Goal: Task Accomplishment & Management: Use online tool/utility

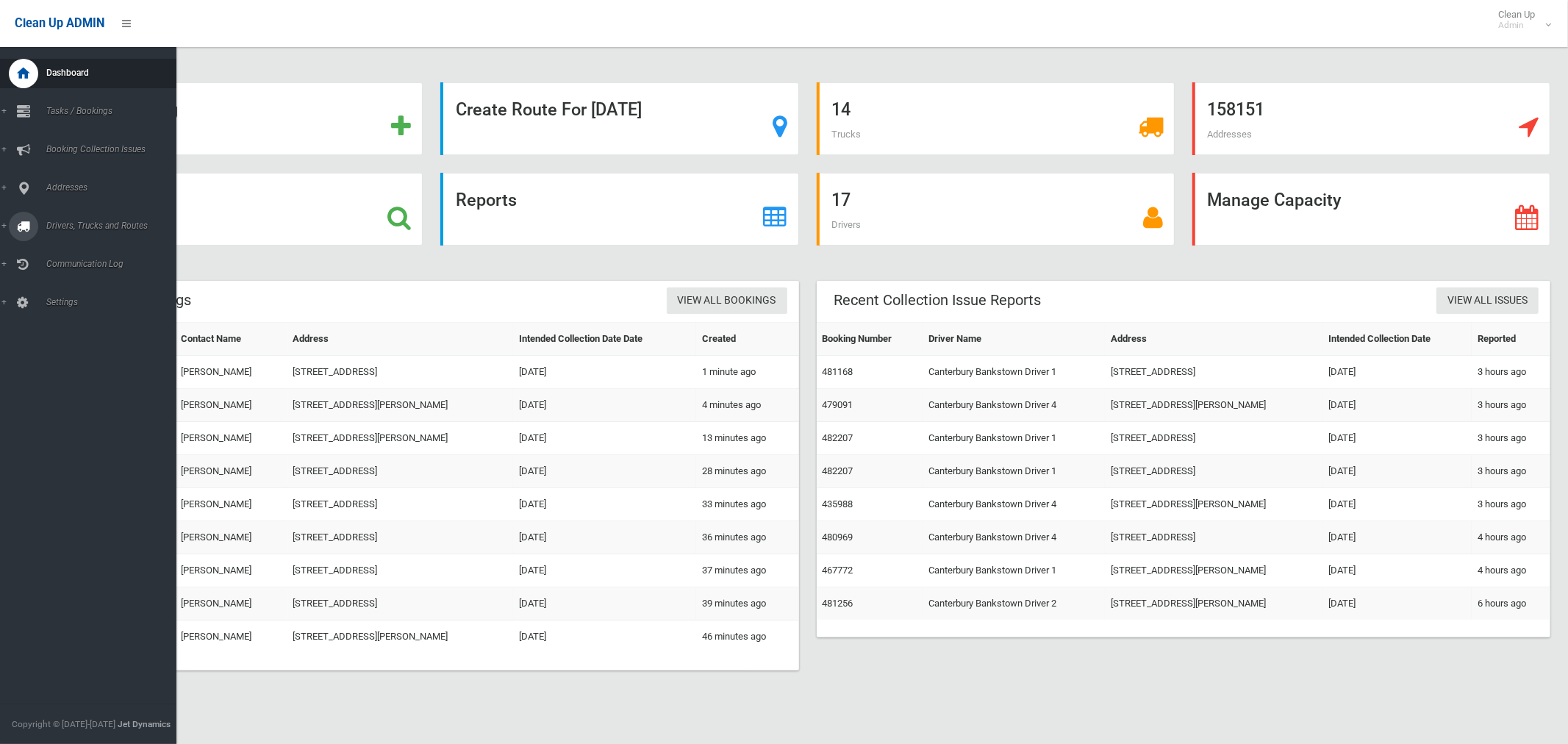
click at [72, 224] on span "Drivers, Trucks and Routes" at bounding box center [108, 226] width 134 height 11
click at [72, 316] on span "Routes" at bounding box center [102, 314] width 122 height 11
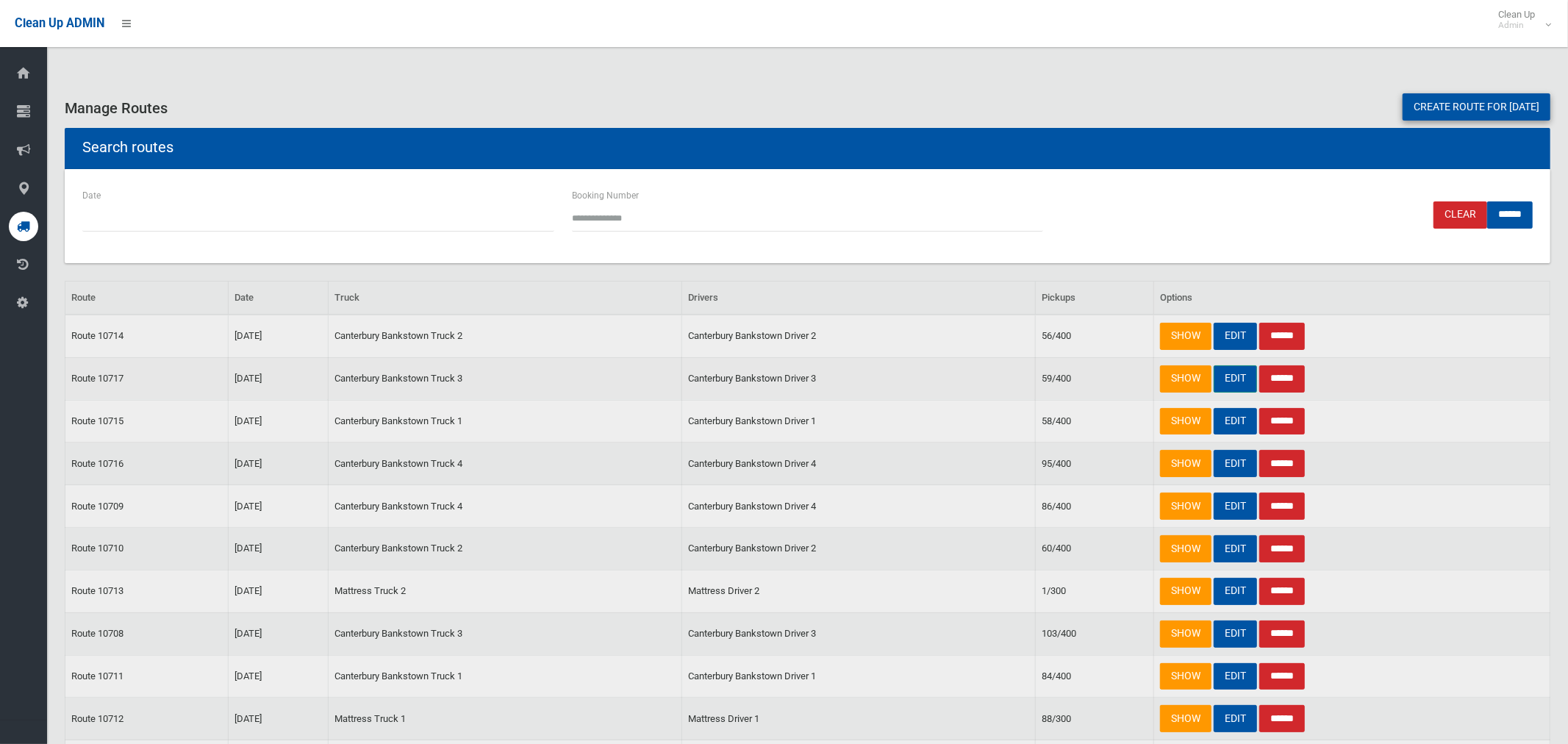
click at [1237, 377] on link "EDIT" at bounding box center [1235, 379] width 44 height 28
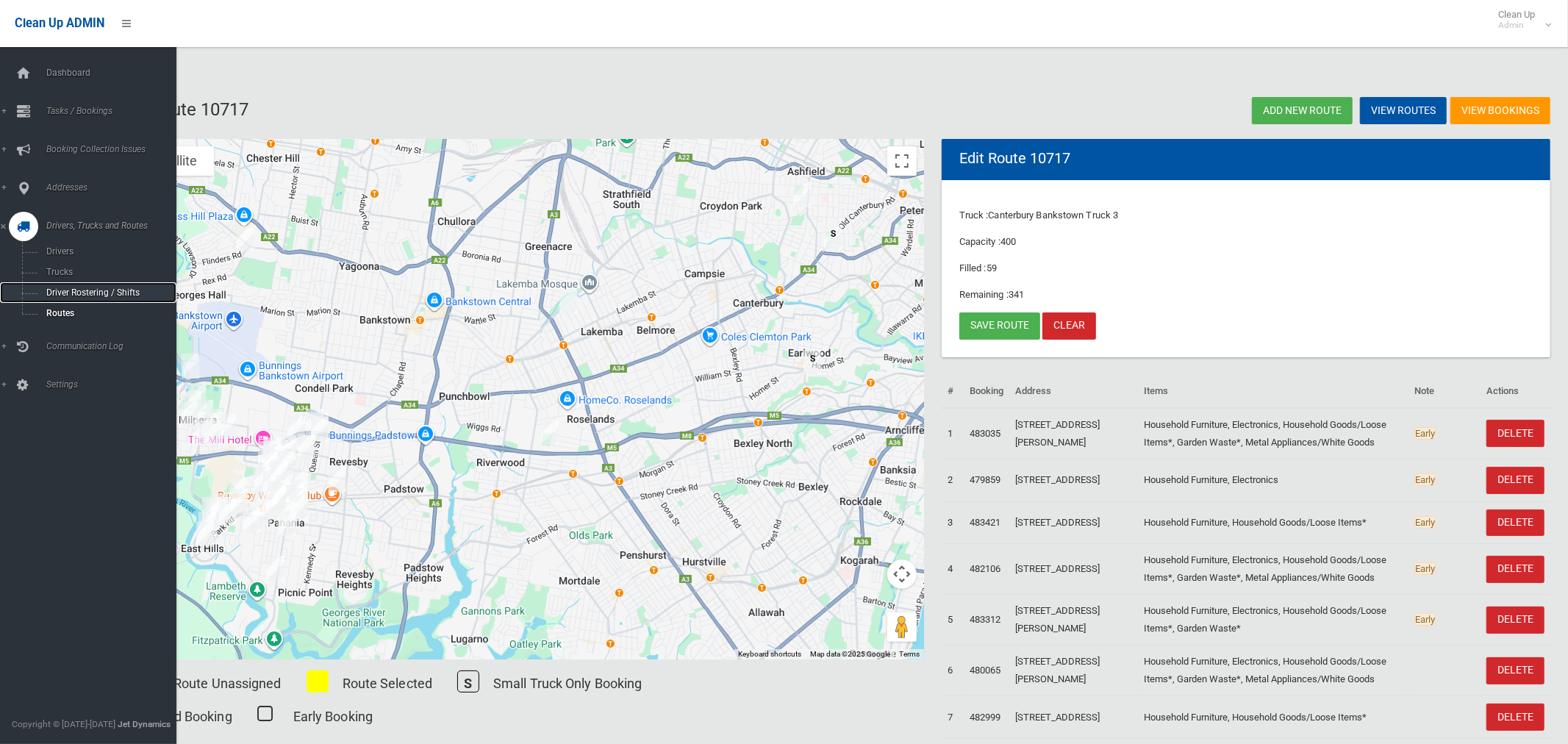
click at [68, 295] on span "Driver Rostering / Shifts" at bounding box center [102, 292] width 122 height 11
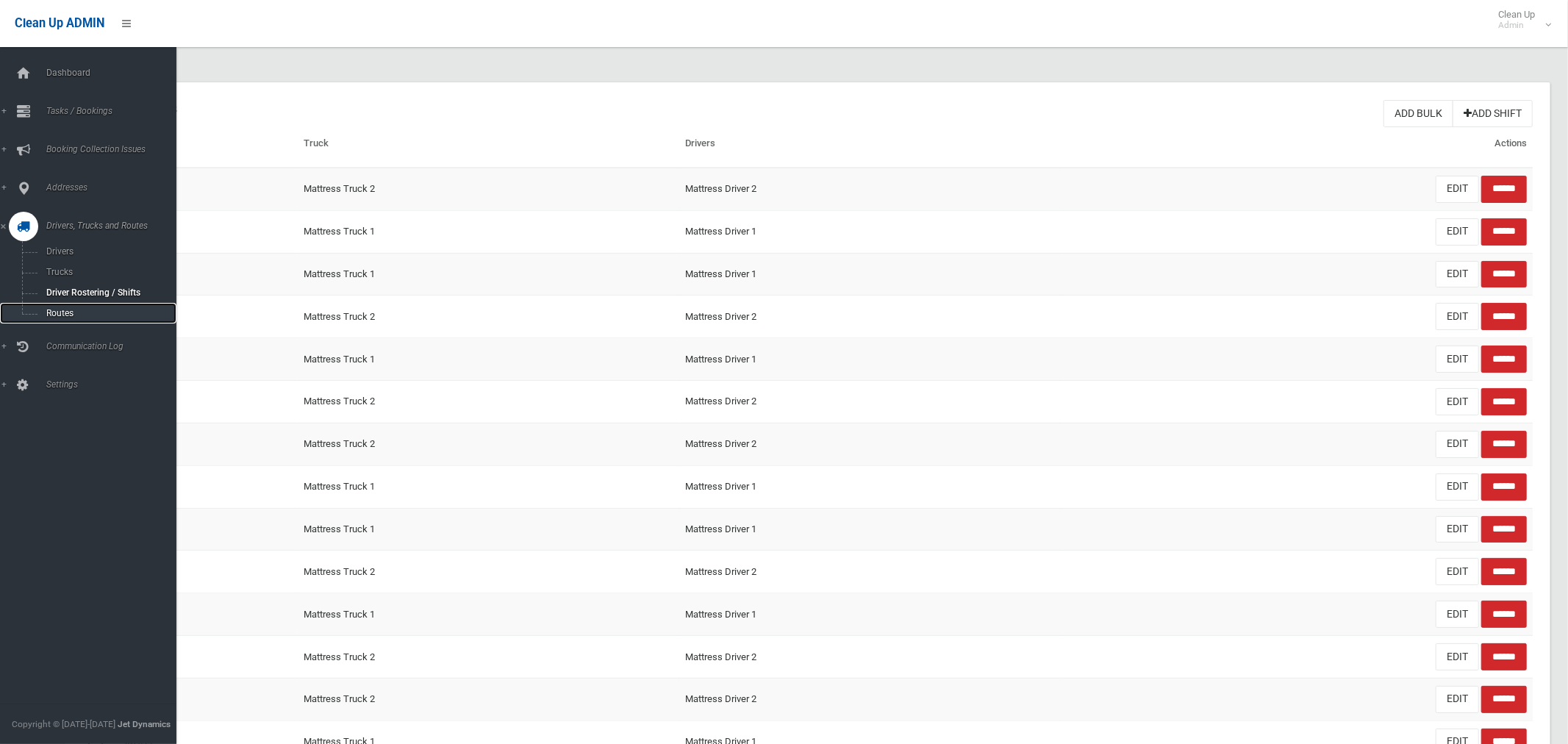
click at [58, 312] on span "Routes" at bounding box center [102, 314] width 122 height 11
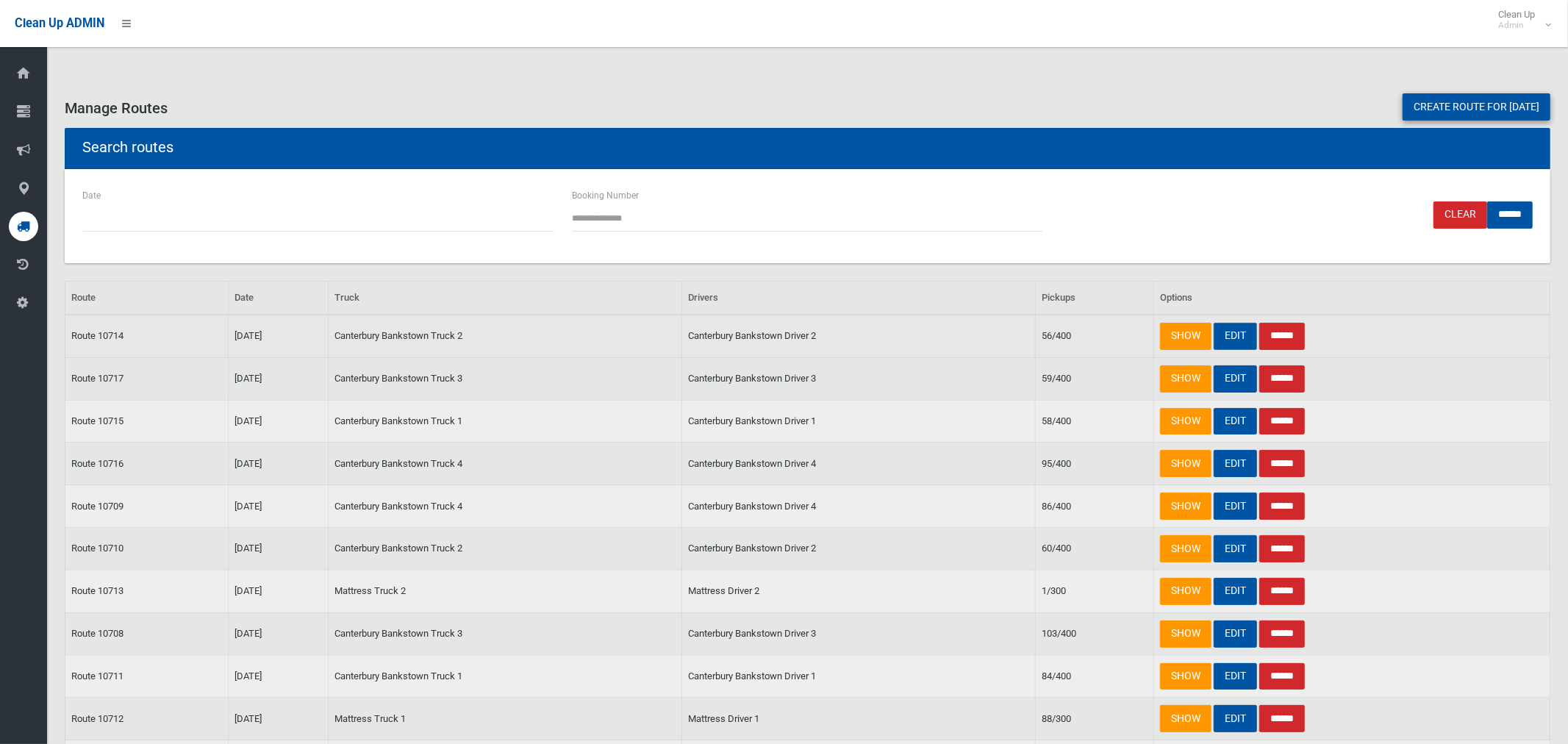
click at [1234, 337] on link "EDIT" at bounding box center [1235, 336] width 44 height 28
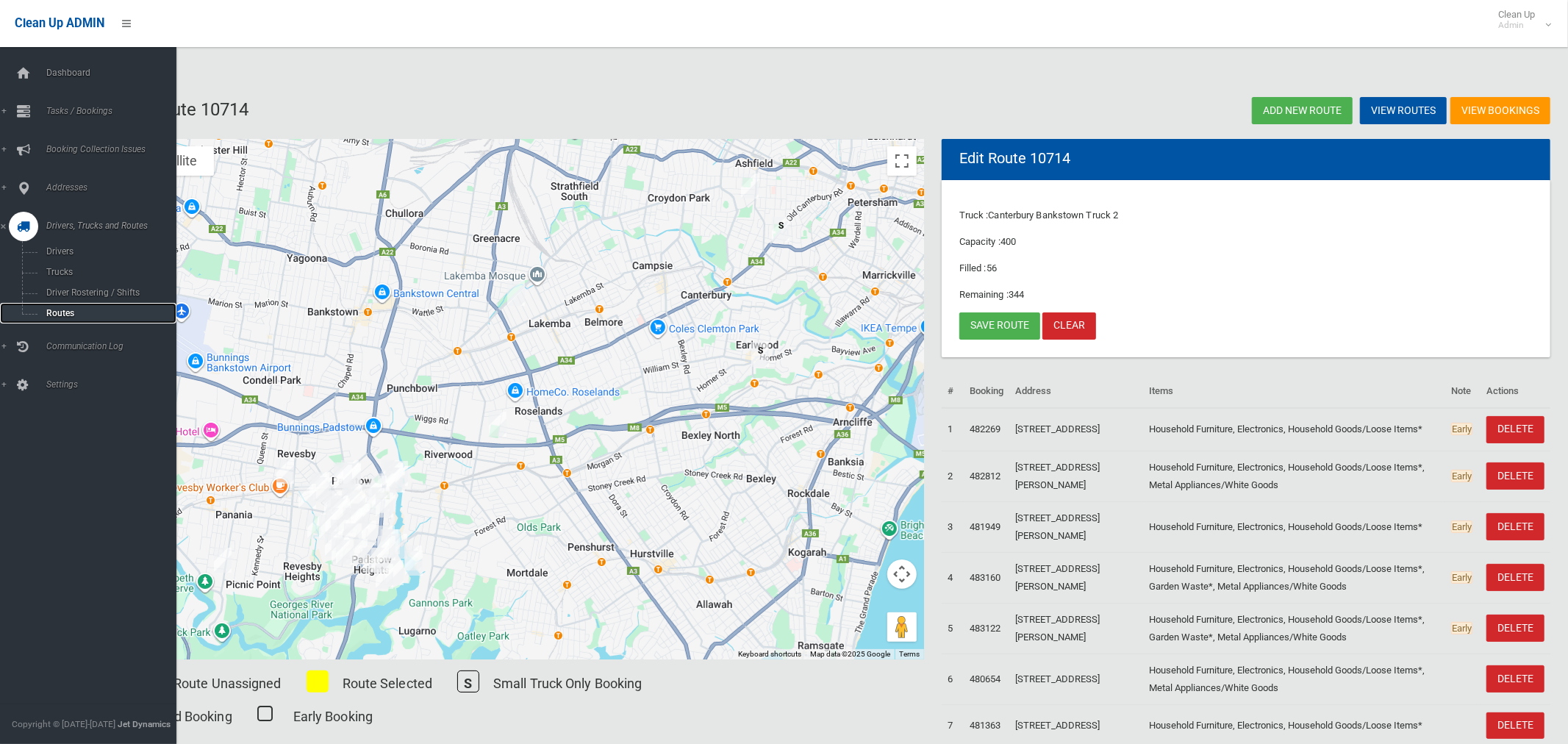
click at [50, 313] on span "Routes" at bounding box center [102, 314] width 122 height 11
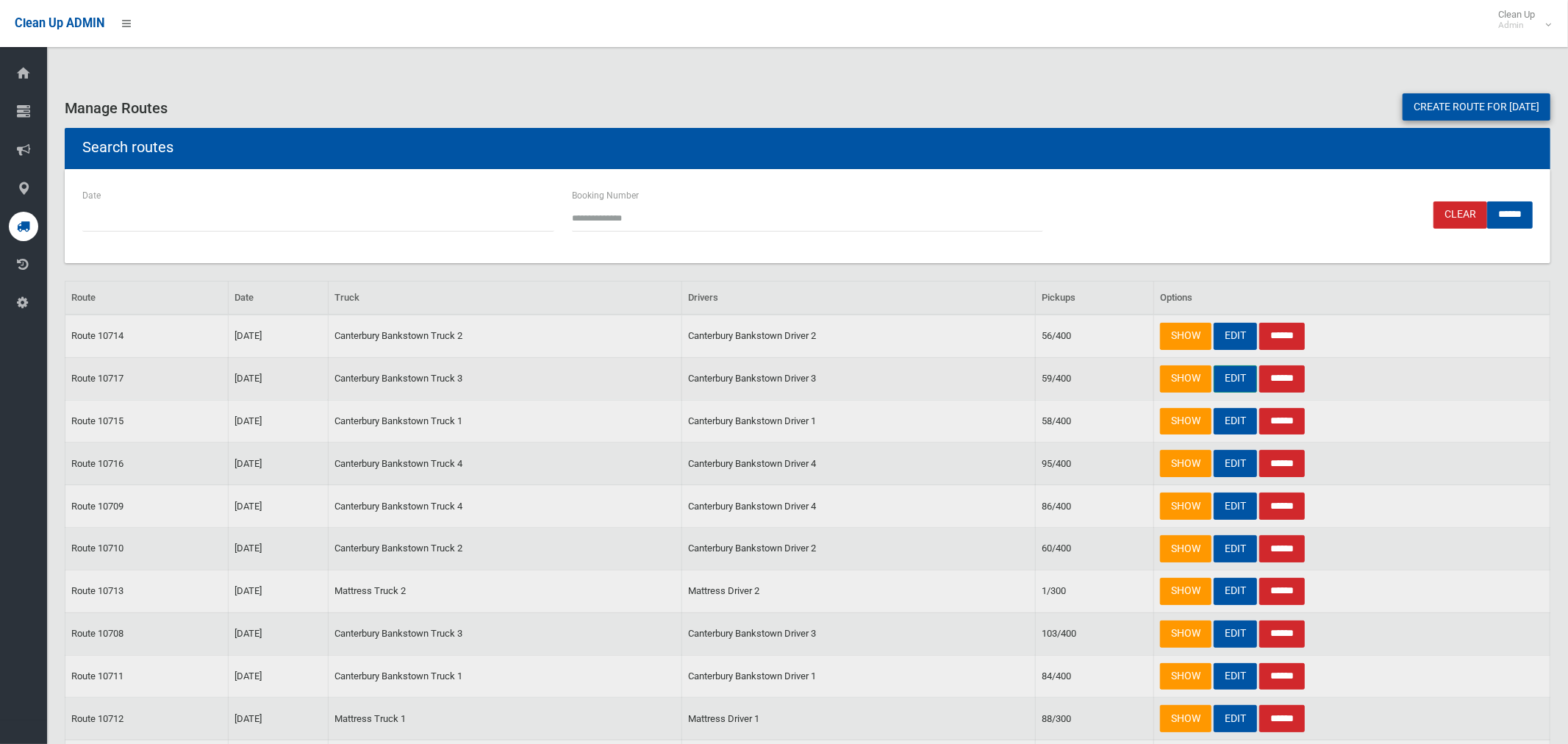
click at [1230, 376] on link "EDIT" at bounding box center [1235, 379] width 44 height 28
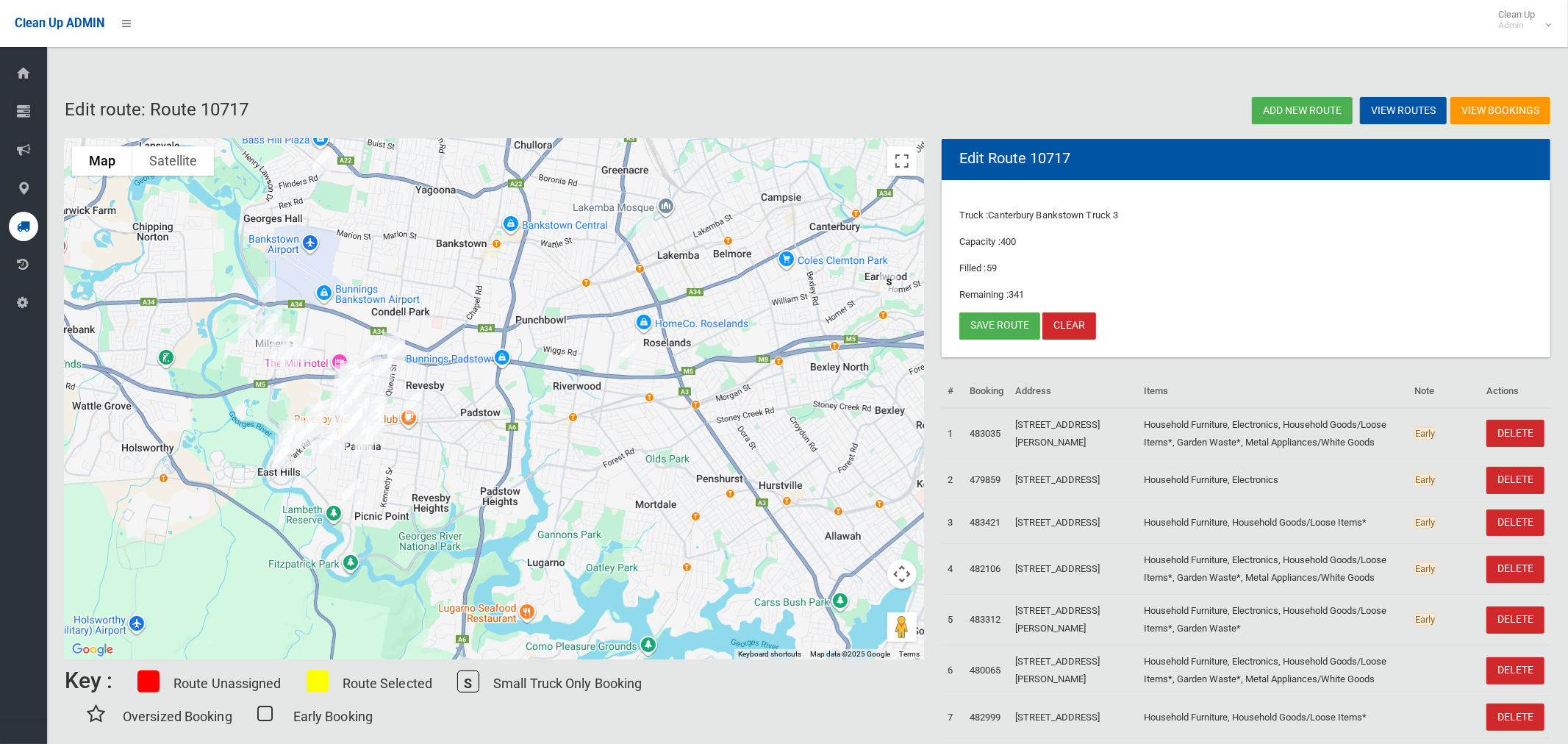
drag, startPoint x: 373, startPoint y: 531, endPoint x: 451, endPoint y: 452, distance: 111.0
click at [451, 452] on div at bounding box center [494, 399] width 859 height 521
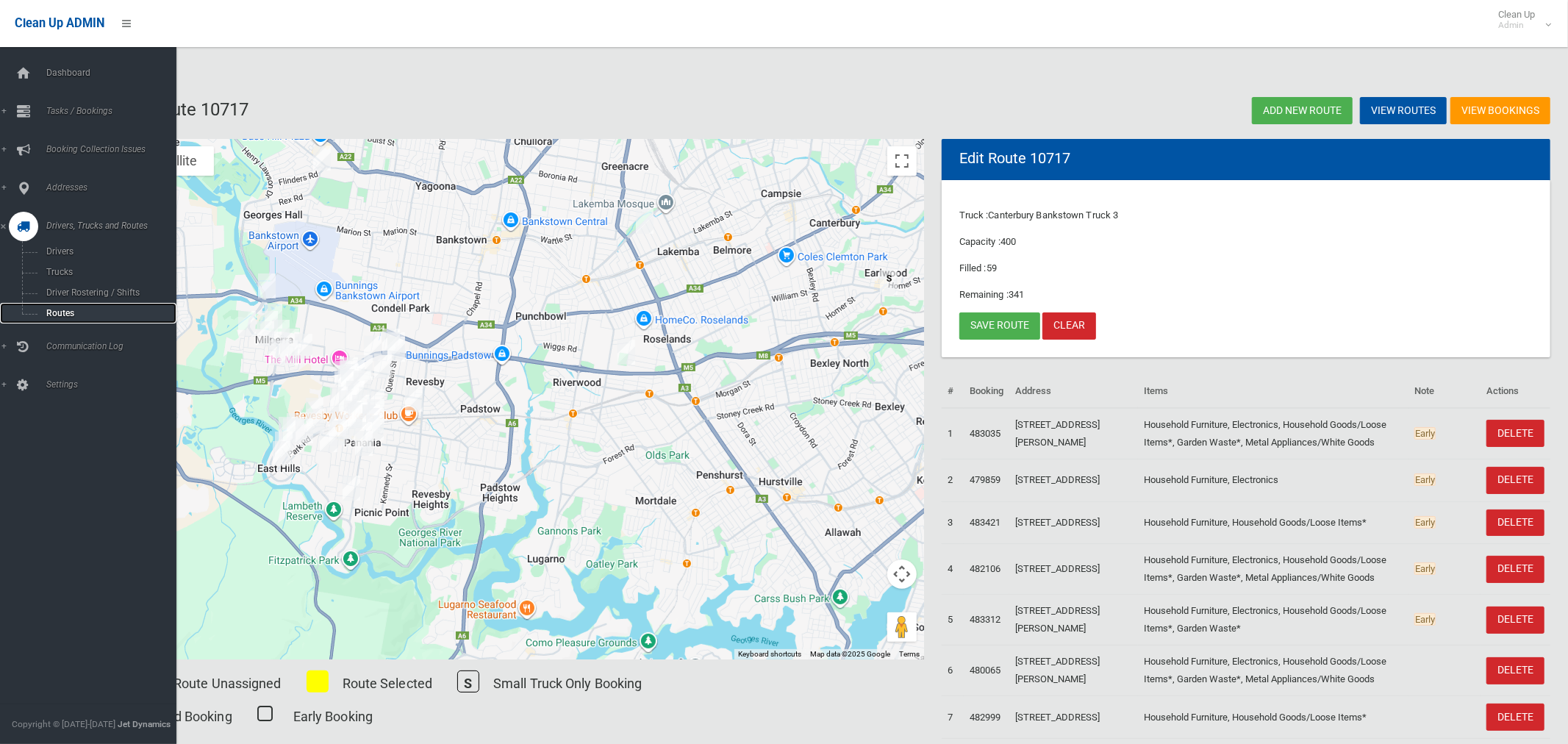
click at [60, 313] on span "Routes" at bounding box center [102, 314] width 122 height 11
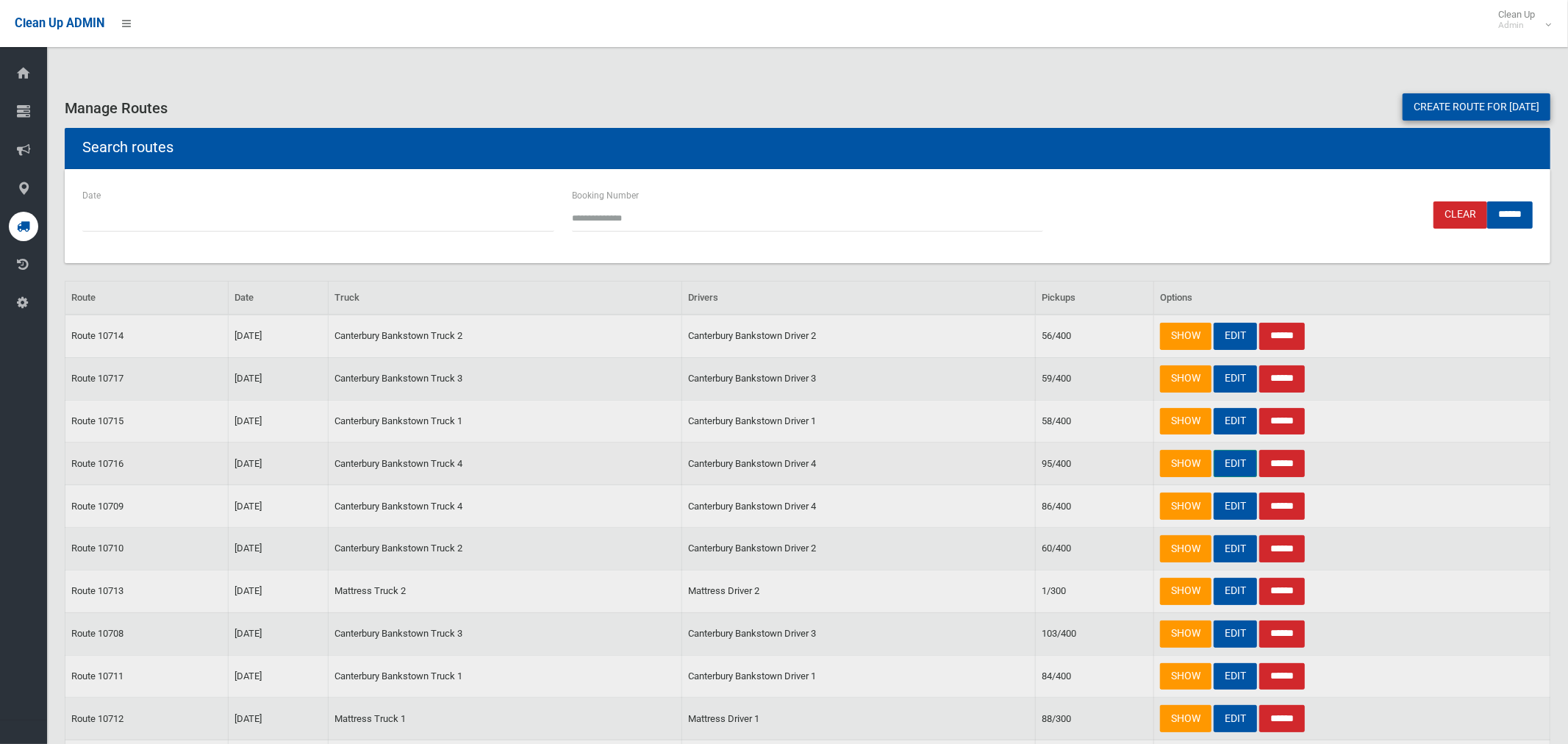
click at [1233, 466] on link "EDIT" at bounding box center [1235, 463] width 44 height 28
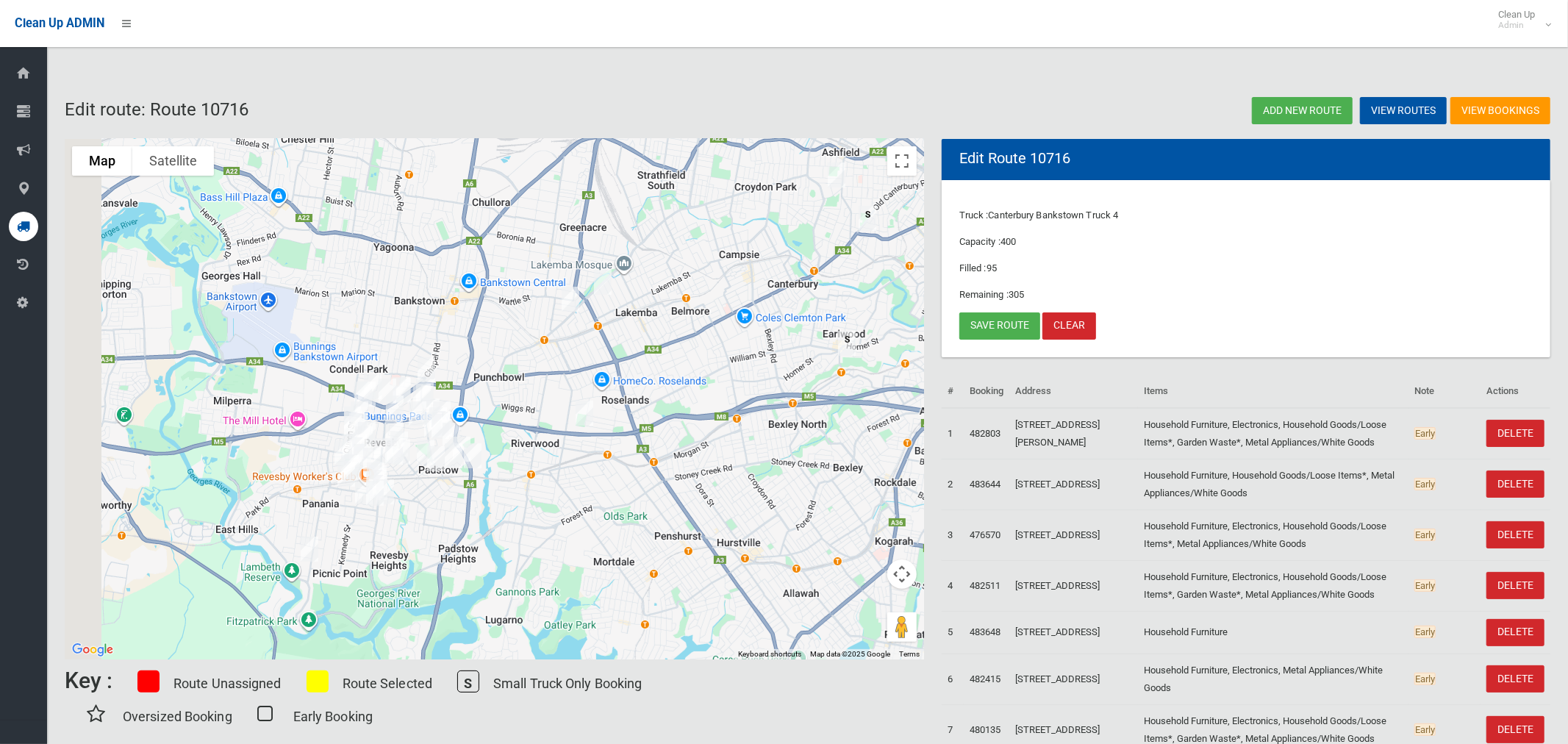
drag, startPoint x: 355, startPoint y: 550, endPoint x: 467, endPoint y: 505, distance: 120.7
click at [483, 516] on div at bounding box center [494, 399] width 859 height 521
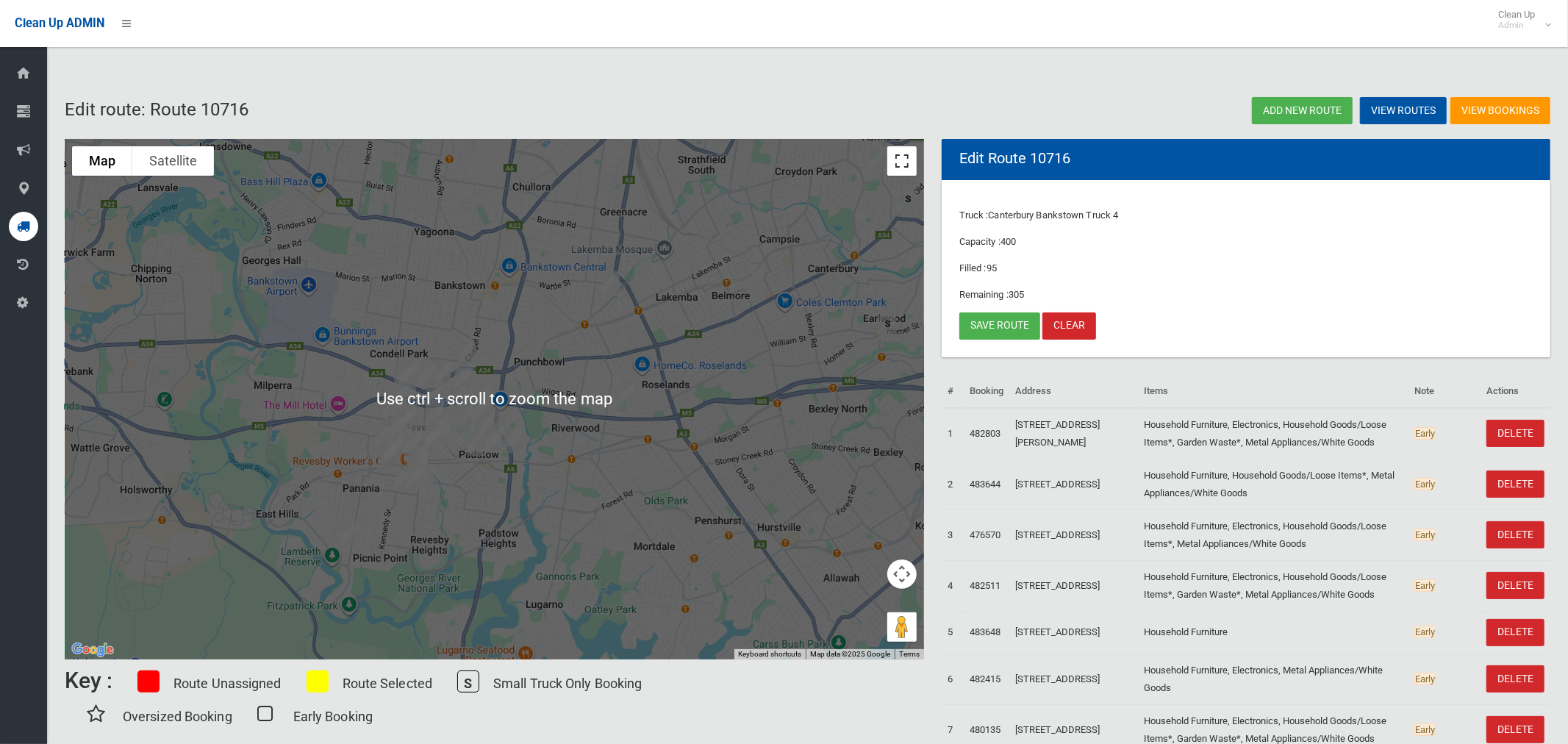
click at [913, 164] on button "Toggle fullscreen view" at bounding box center [902, 161] width 29 height 29
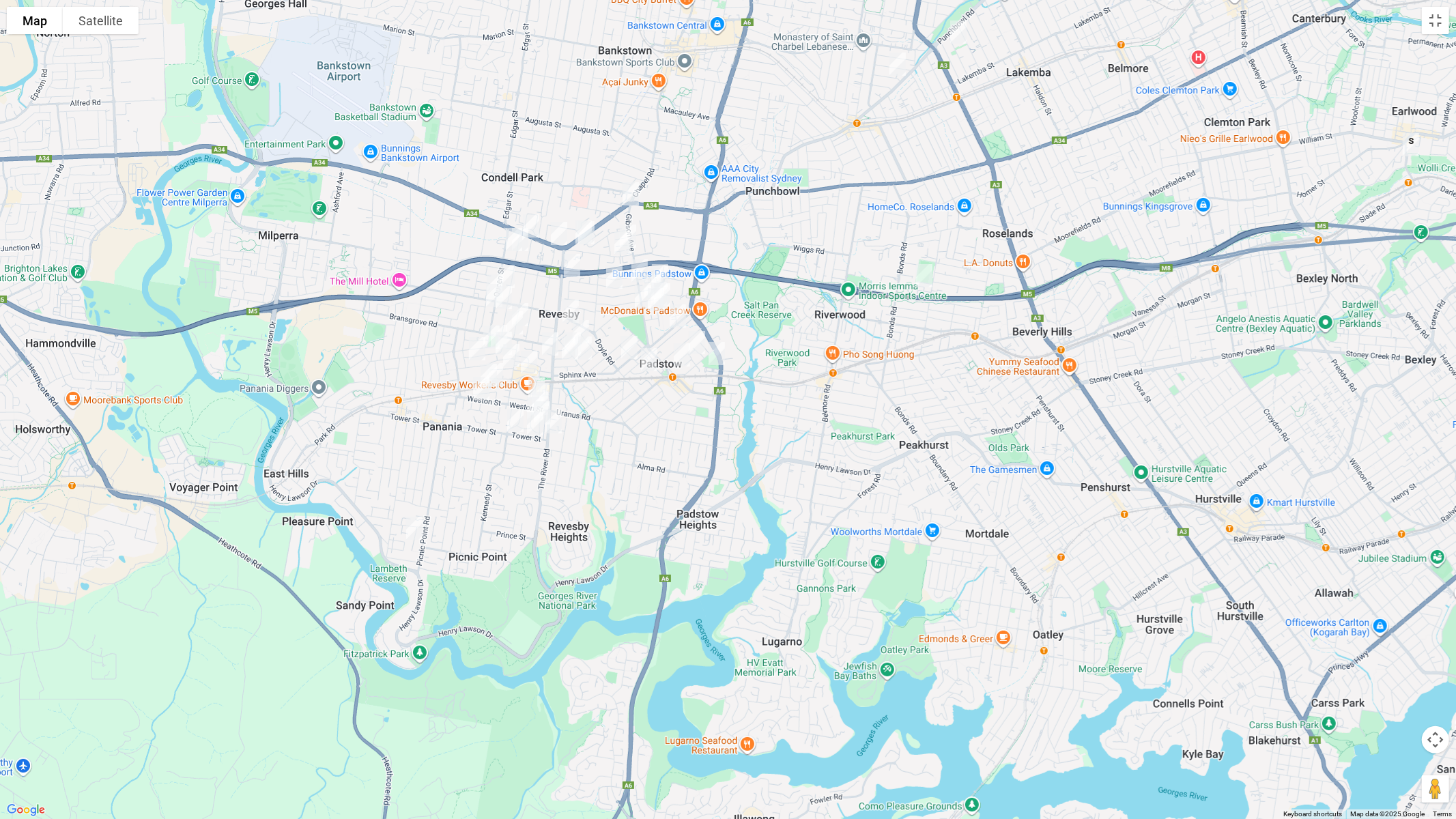
drag, startPoint x: 573, startPoint y: 675, endPoint x: 540, endPoint y: 496, distance: 182.0
click at [540, 496] on div at bounding box center [728, 409] width 1456 height 819
click at [528, 358] on img "21 Marco Avenue, REVESBY NSW 2212" at bounding box center [528, 361] width 27 height 34
click at [1438, 21] on button "Toggle fullscreen view" at bounding box center [1435, 20] width 27 height 27
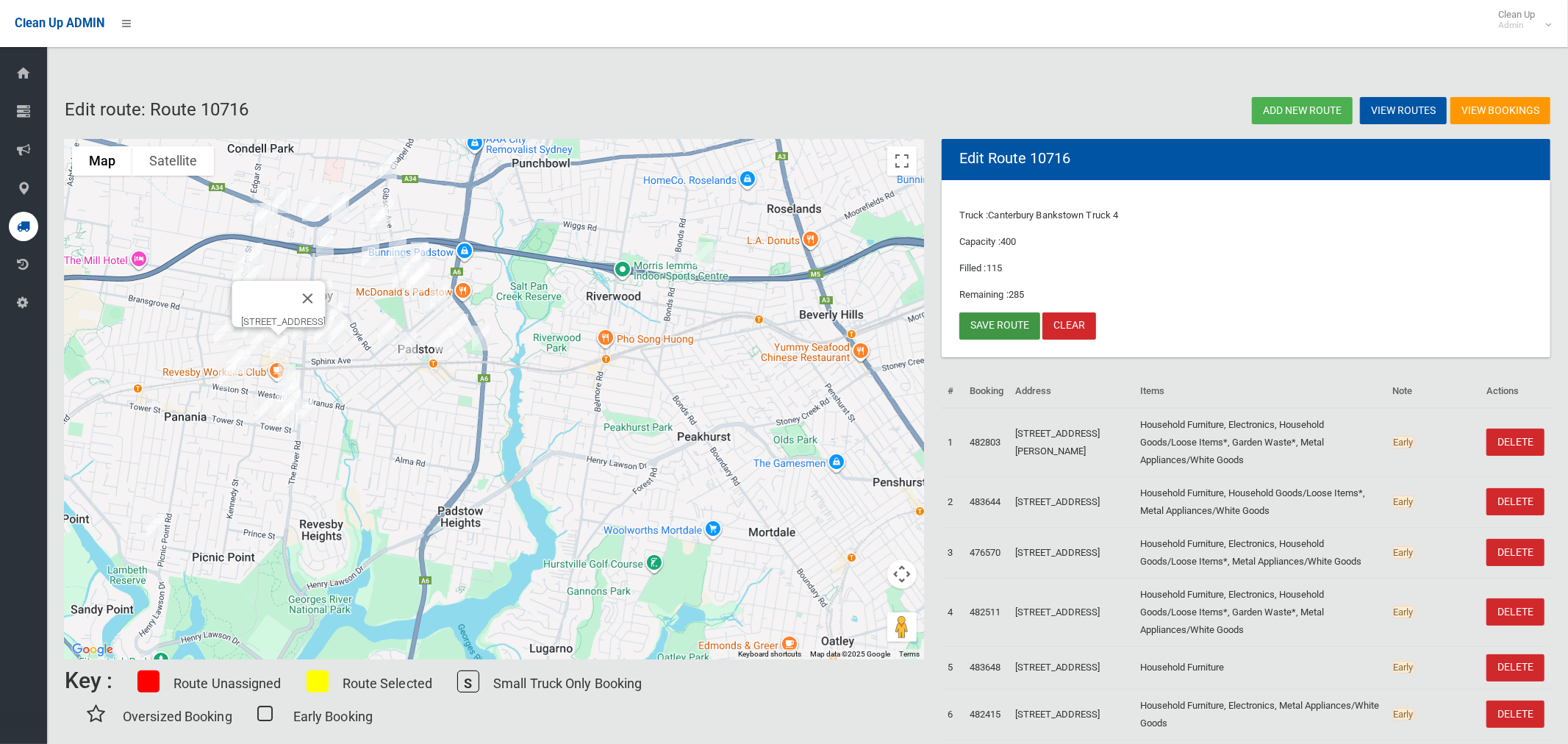
click at [1009, 323] on link "Save route" at bounding box center [999, 326] width 81 height 28
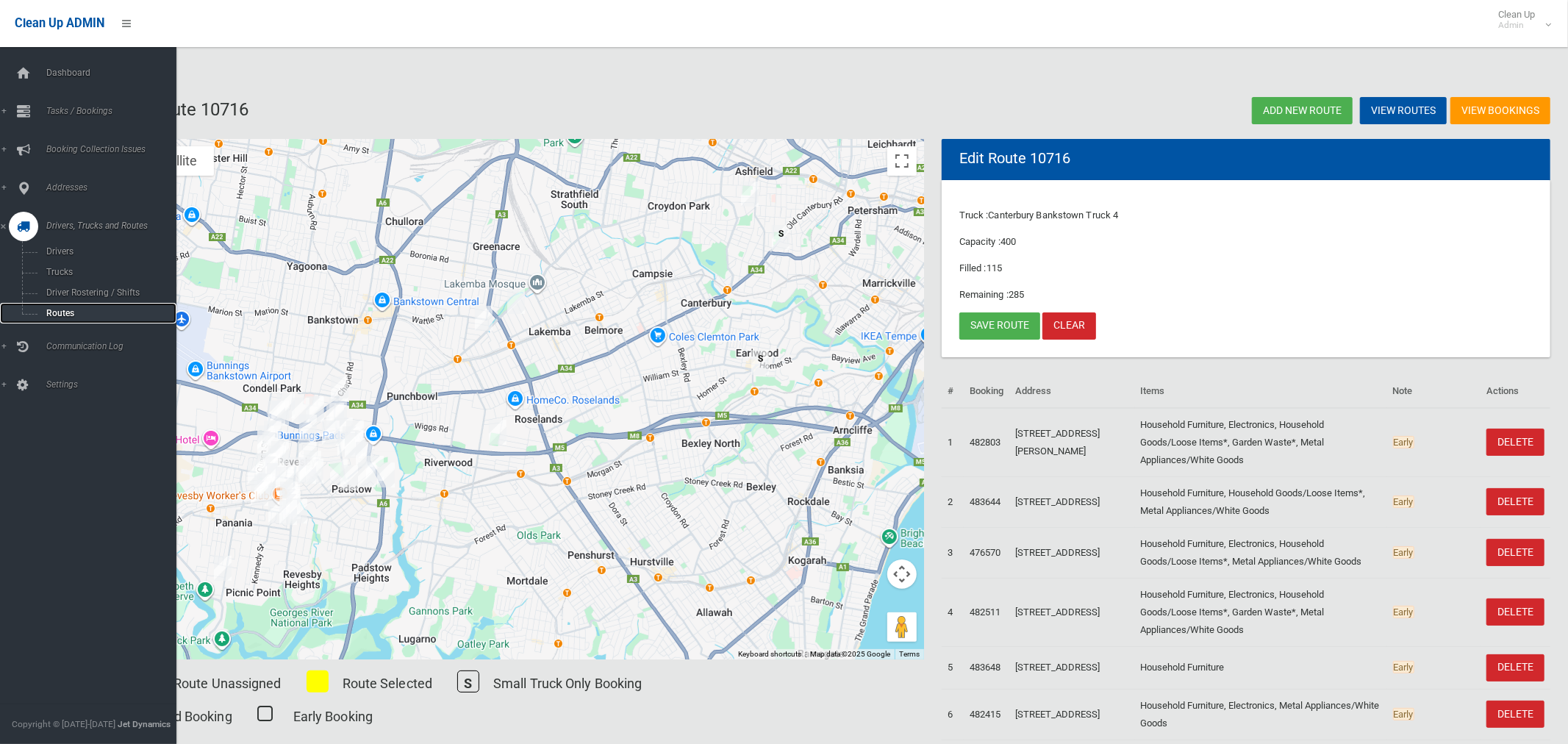
click at [53, 312] on span "Routes" at bounding box center [102, 314] width 122 height 11
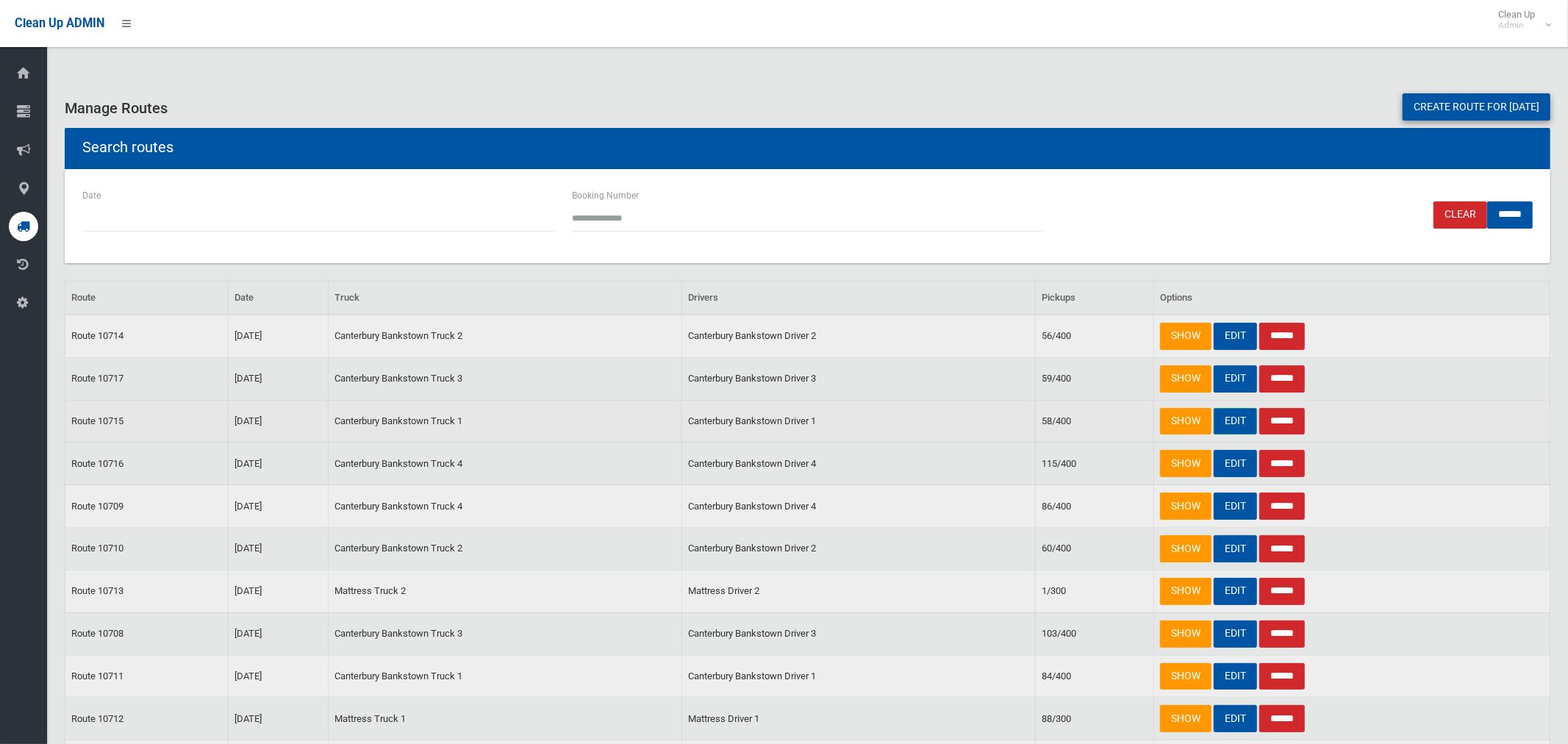
click at [1231, 423] on link "EDIT" at bounding box center [1235, 421] width 44 height 28
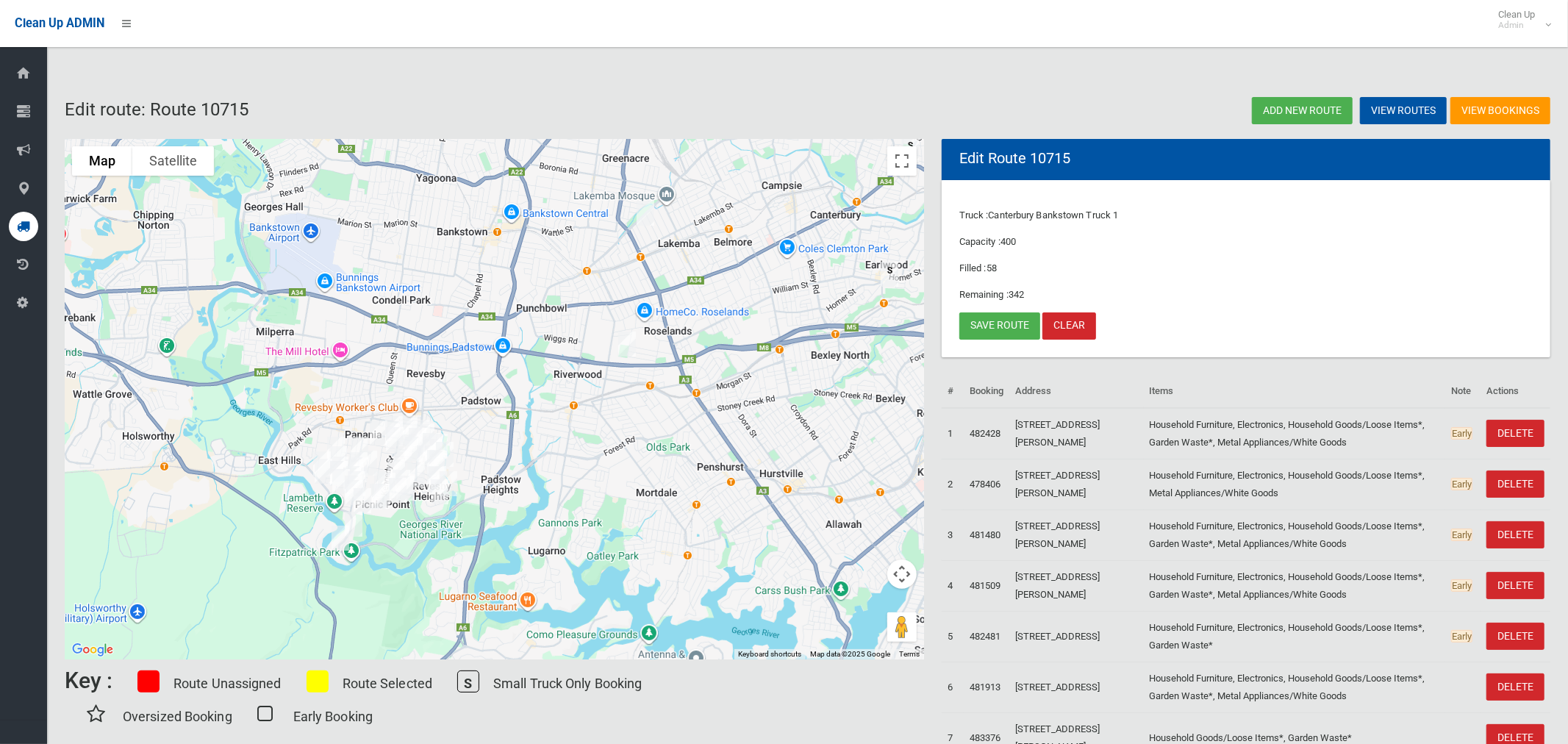
drag, startPoint x: 520, startPoint y: 458, endPoint x: 569, endPoint y: 428, distance: 57.5
click at [569, 428] on div at bounding box center [494, 399] width 859 height 521
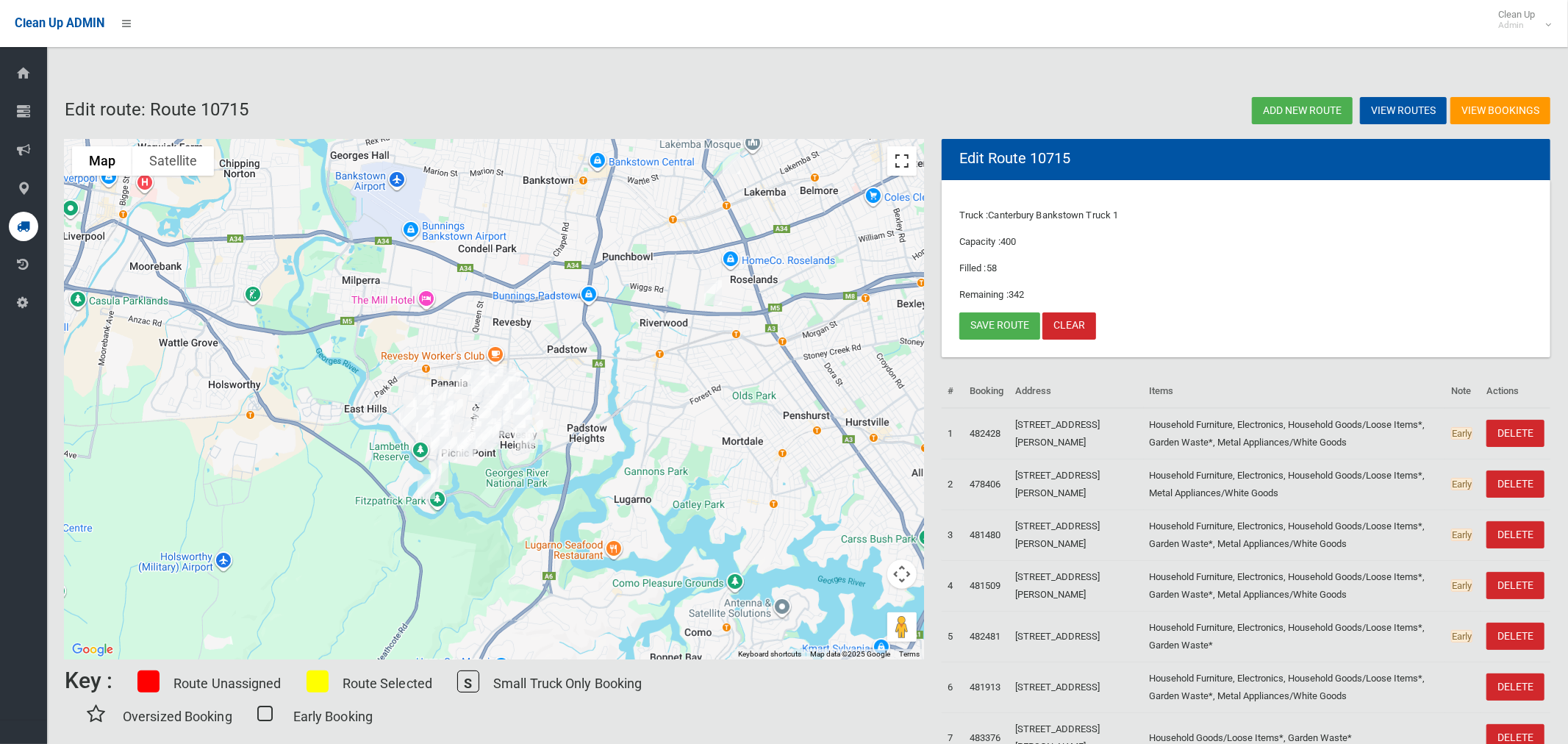
click at [901, 168] on button "Toggle fullscreen view" at bounding box center [902, 161] width 29 height 29
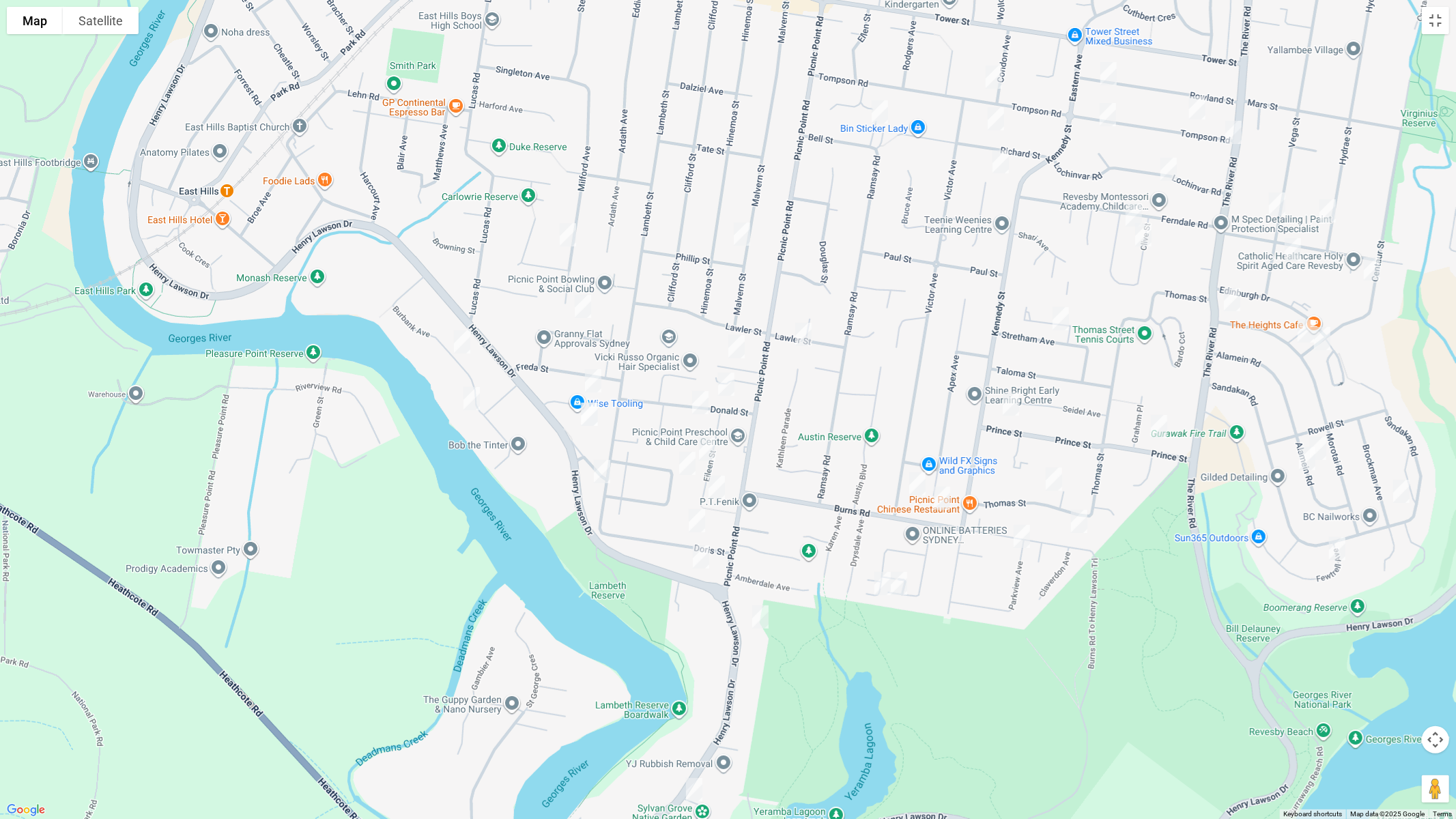
click at [684, 463] on img "31 Kelvin Parade, PICNIC POINT NSW 2213" at bounding box center [687, 463] width 27 height 34
click at [1440, 26] on button "Toggle fullscreen view" at bounding box center [1435, 20] width 27 height 27
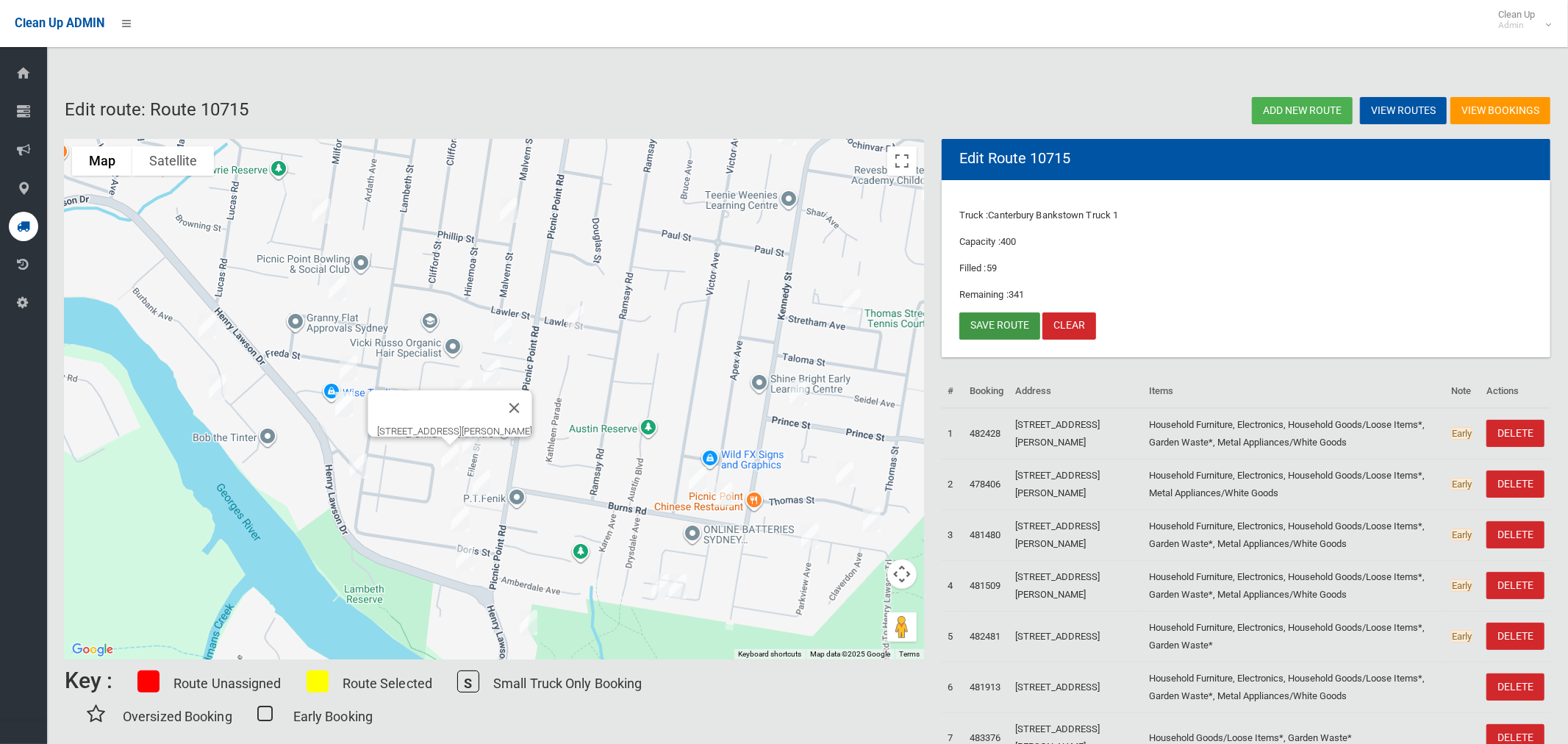
click at [1007, 324] on link "Save route" at bounding box center [999, 326] width 81 height 28
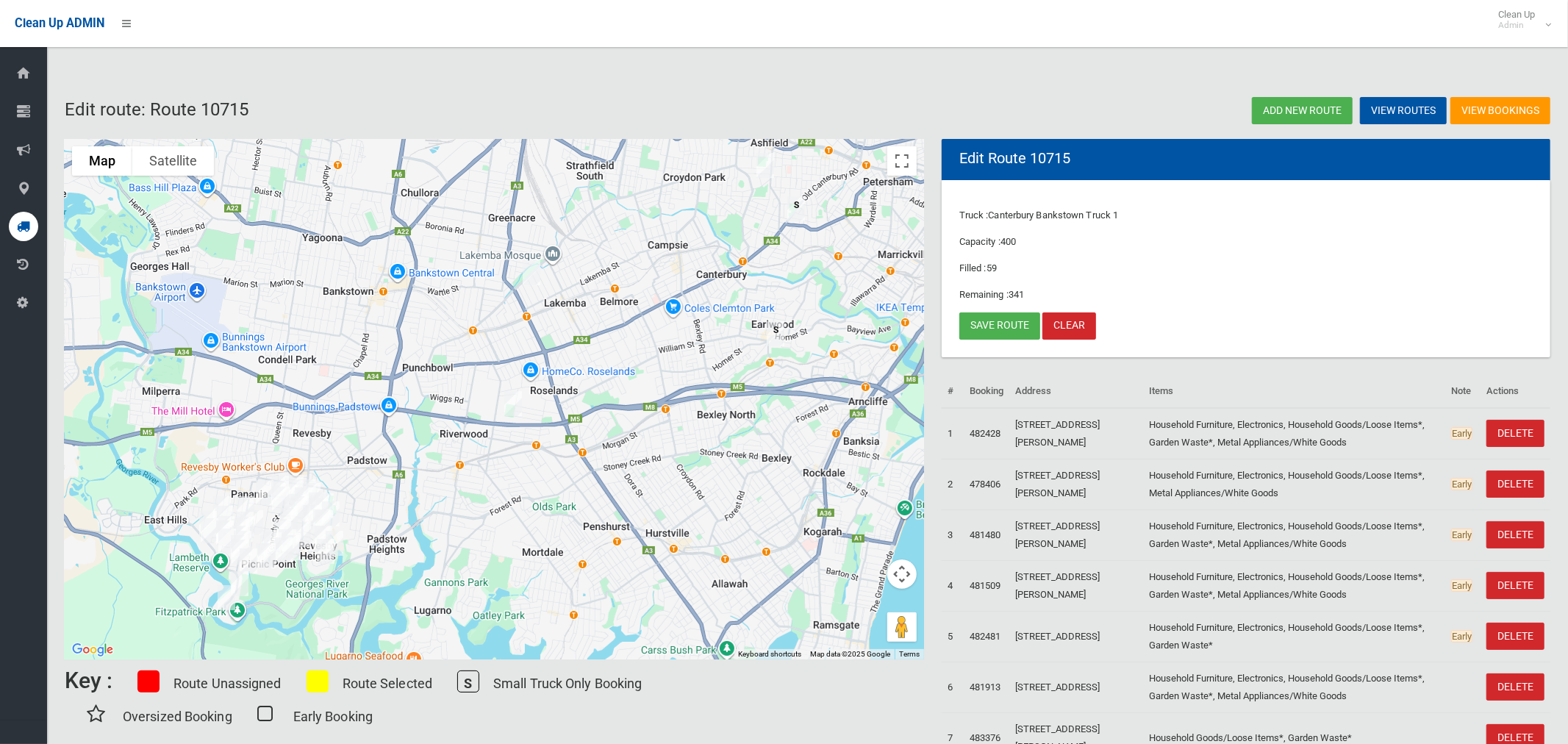
click at [513, 407] on img "19/12-18 Arilla Avenue, RIVERWOOD NSW 2210" at bounding box center [513, 403] width 29 height 36
